Goal: Find specific page/section: Find specific page/section

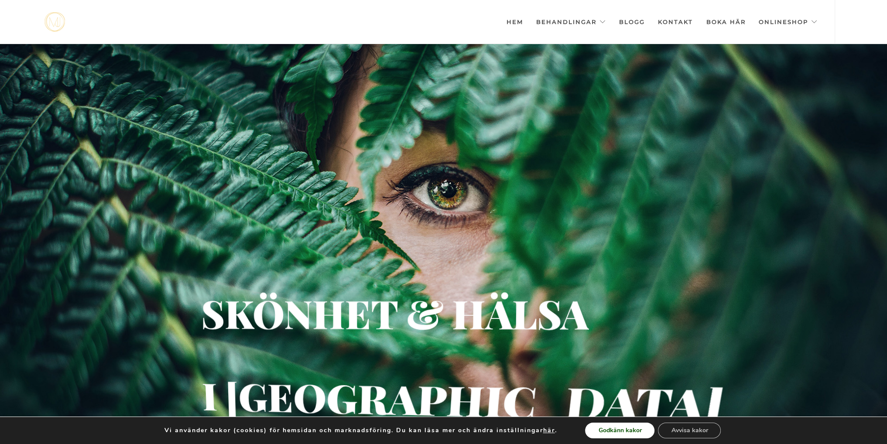
click at [628, 430] on button "Godkänn kakor" at bounding box center [619, 431] width 69 height 16
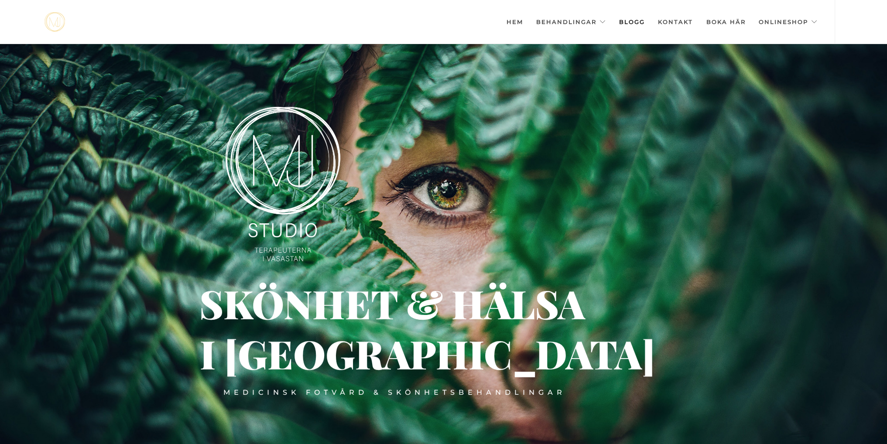
click at [637, 23] on link "Blogg" at bounding box center [632, 22] width 26 height 44
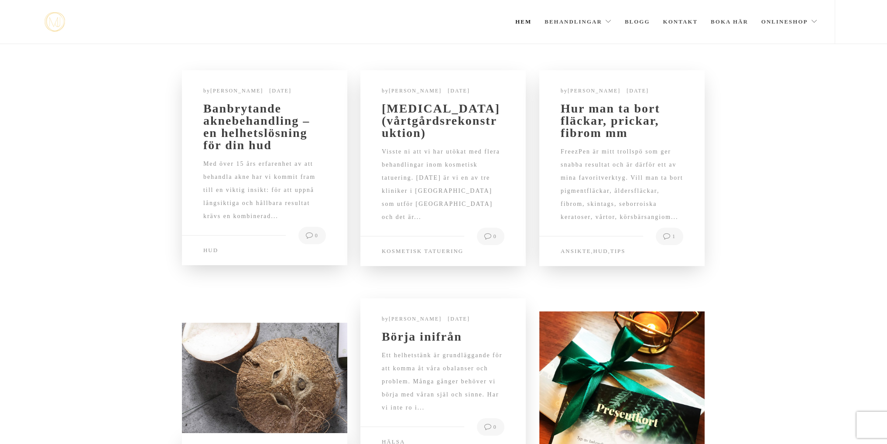
click at [526, 22] on li "Hem" at bounding box center [523, 22] width 29 height 44
click at [516, 24] on link "Hem" at bounding box center [523, 22] width 16 height 44
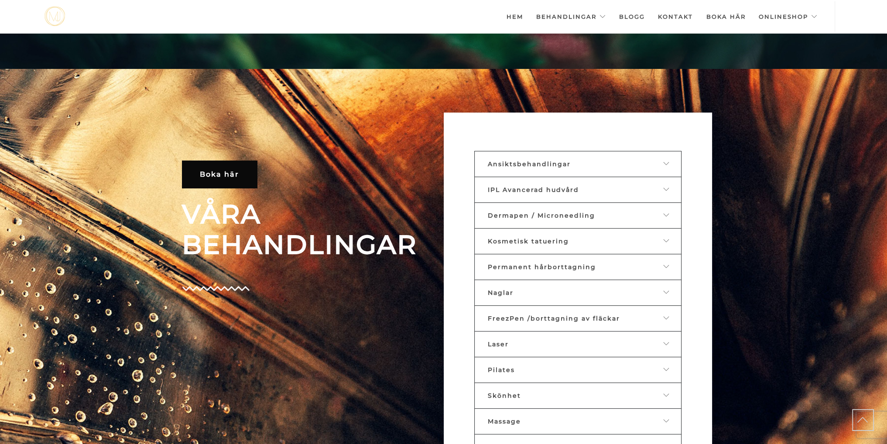
scroll to position [375, 0]
click at [664, 171] on link "Ansiktsbehandlingar" at bounding box center [577, 164] width 207 height 26
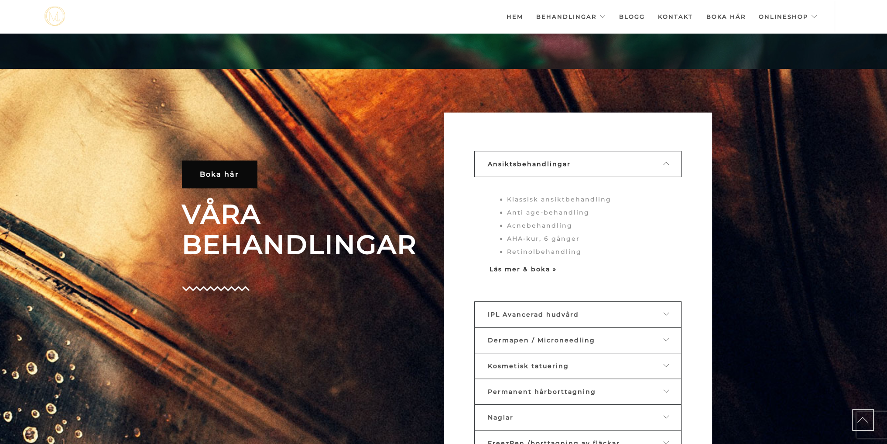
click at [517, 269] on strong "Läs mer & boka »" at bounding box center [523, 269] width 67 height 8
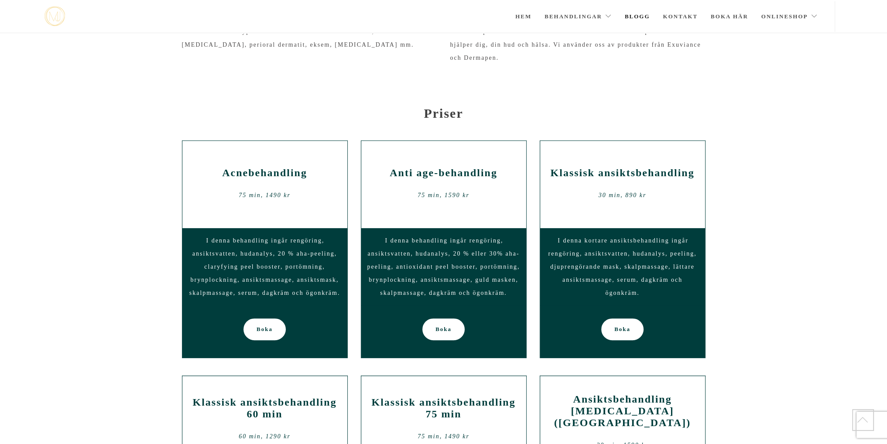
scroll to position [337, 0]
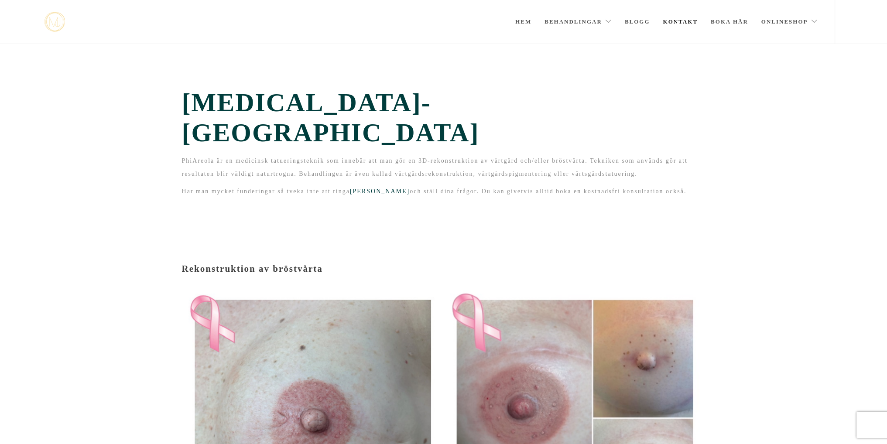
click at [684, 18] on link "Kontakt" at bounding box center [680, 22] width 35 height 44
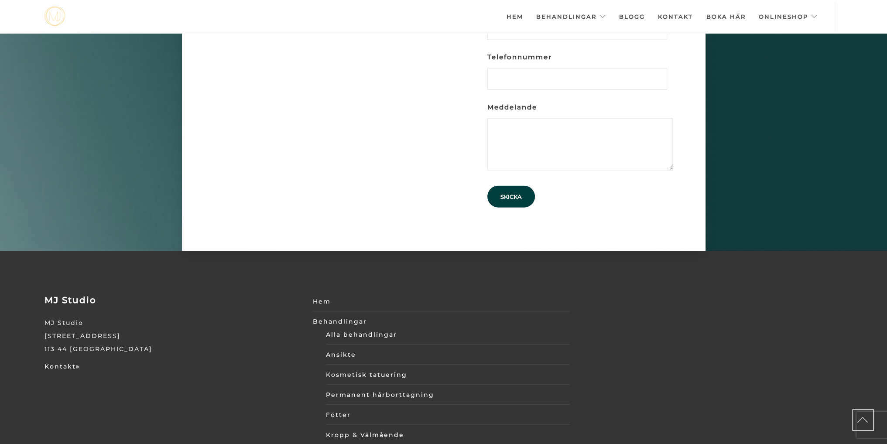
scroll to position [2866, 0]
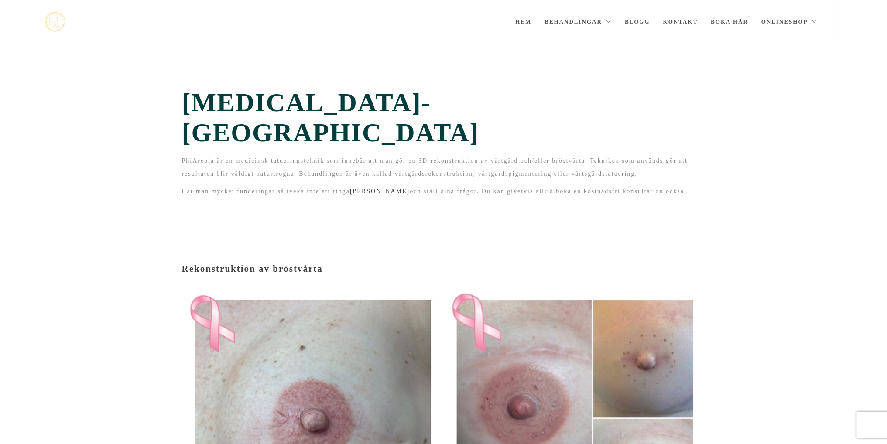
click at [403, 188] on link "[PERSON_NAME]" at bounding box center [380, 191] width 60 height 7
